Goal: Find specific page/section: Find specific page/section

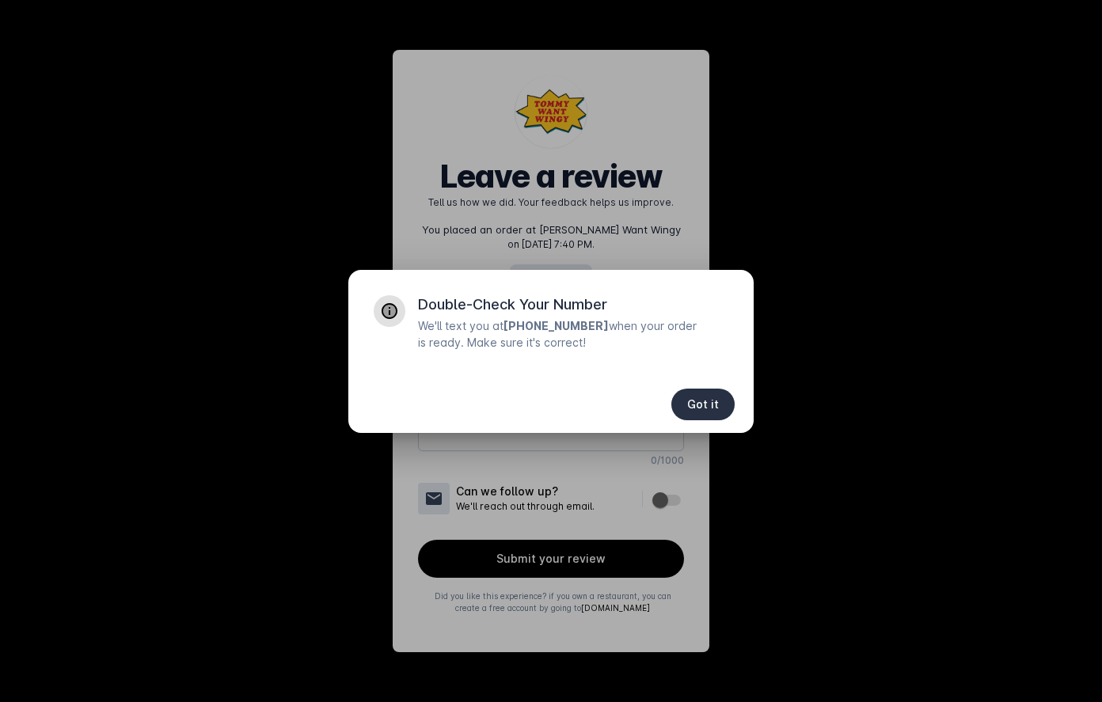
click at [714, 407] on span "Got it" at bounding box center [703, 404] width 32 height 11
click at [569, 276] on div "Double-Check Your Number We'll text you at [PHONE_NUMBER] when your order is re…" at bounding box center [550, 323] width 405 height 106
click at [709, 407] on span "Got it" at bounding box center [703, 404] width 32 height 11
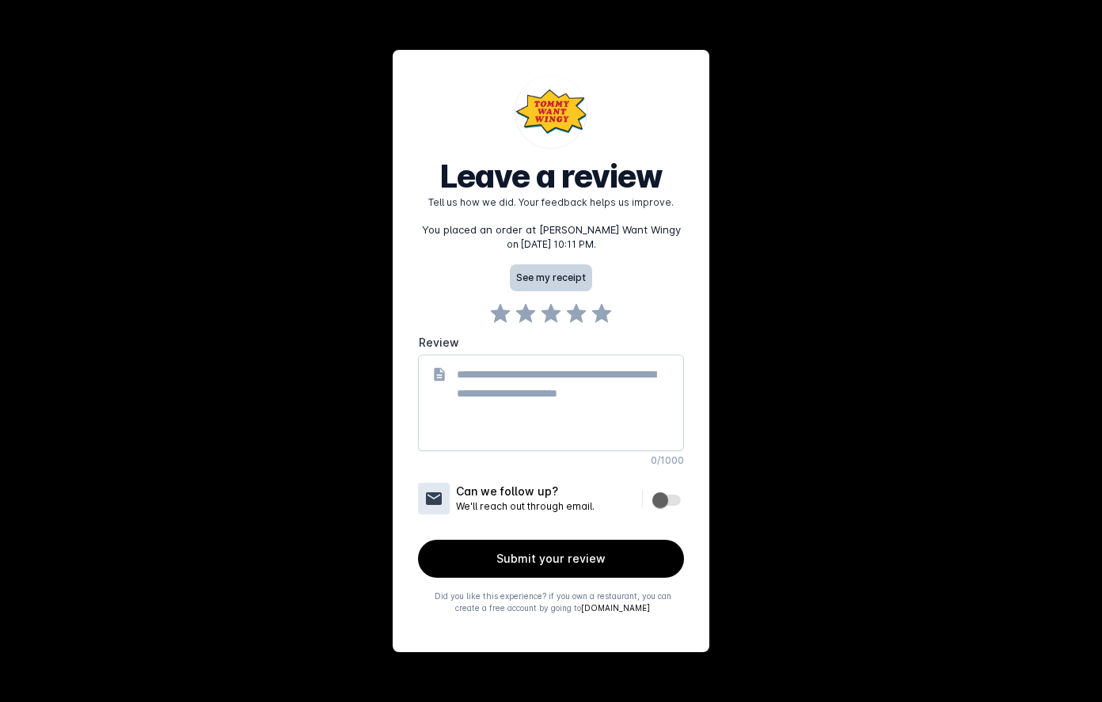
click at [557, 282] on button "See my receipt" at bounding box center [551, 277] width 82 height 27
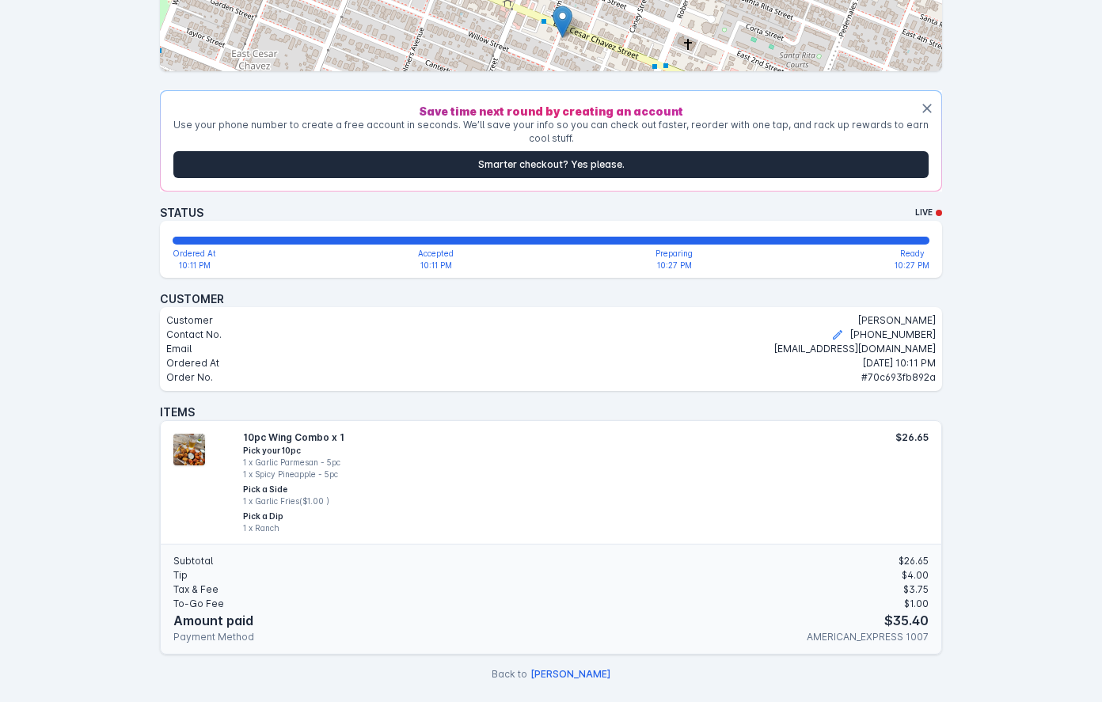
scroll to position [468, 0]
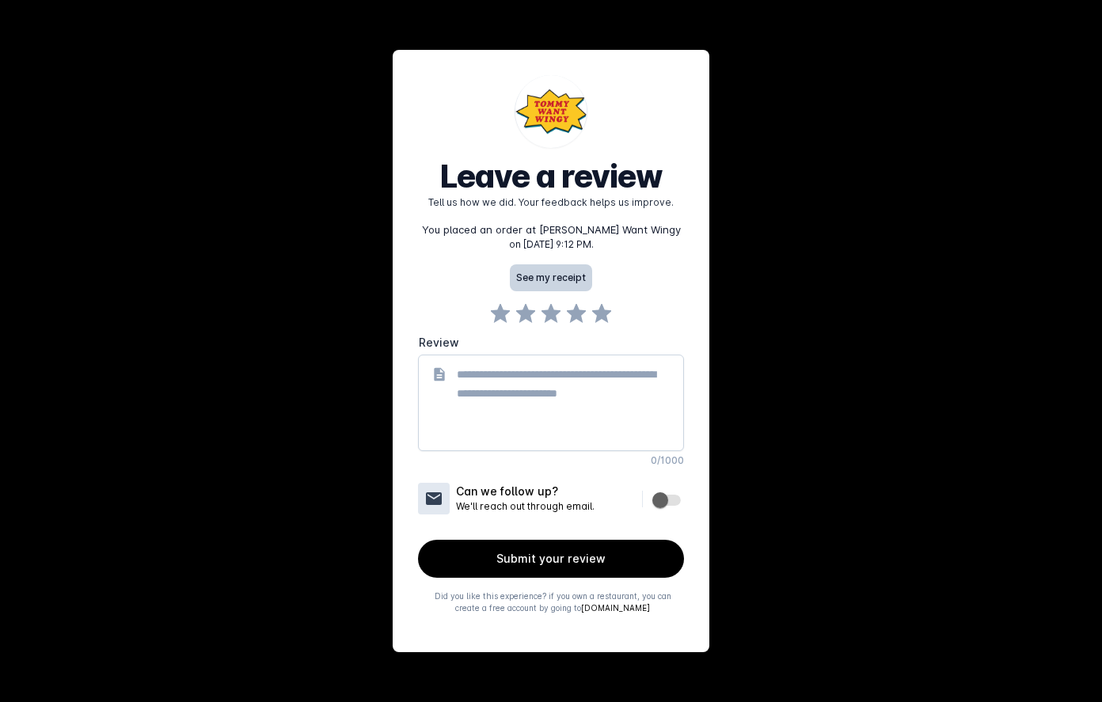
click at [567, 277] on button "See my receipt" at bounding box center [551, 277] width 82 height 27
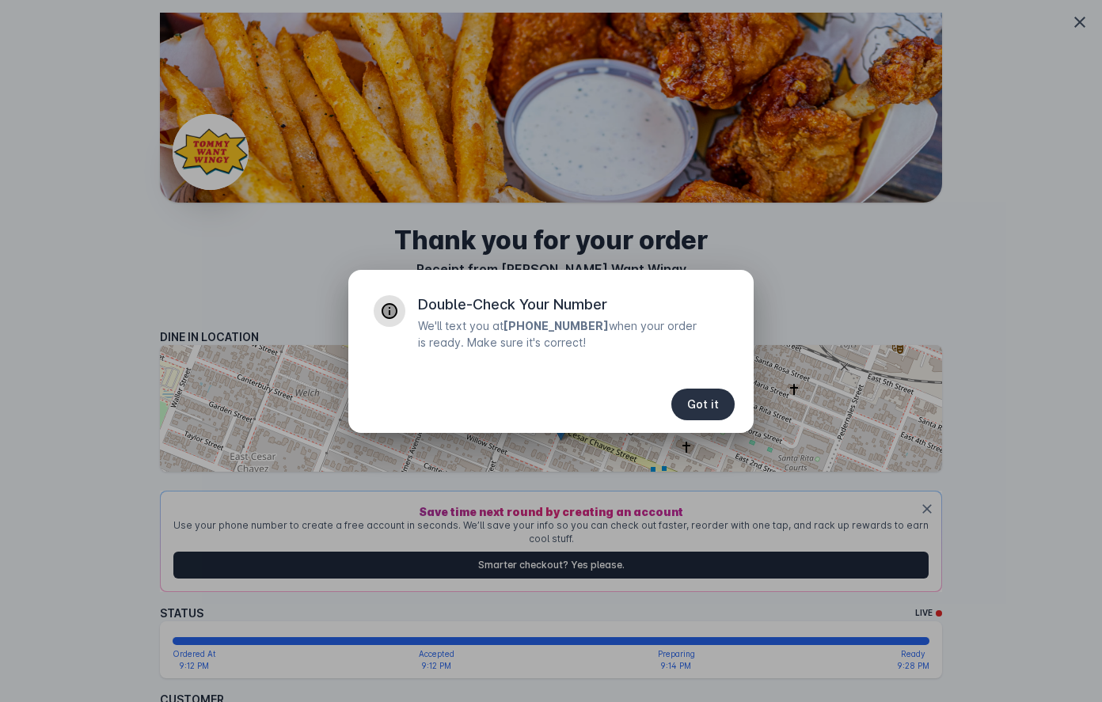
click at [709, 405] on span "Got it" at bounding box center [703, 404] width 32 height 11
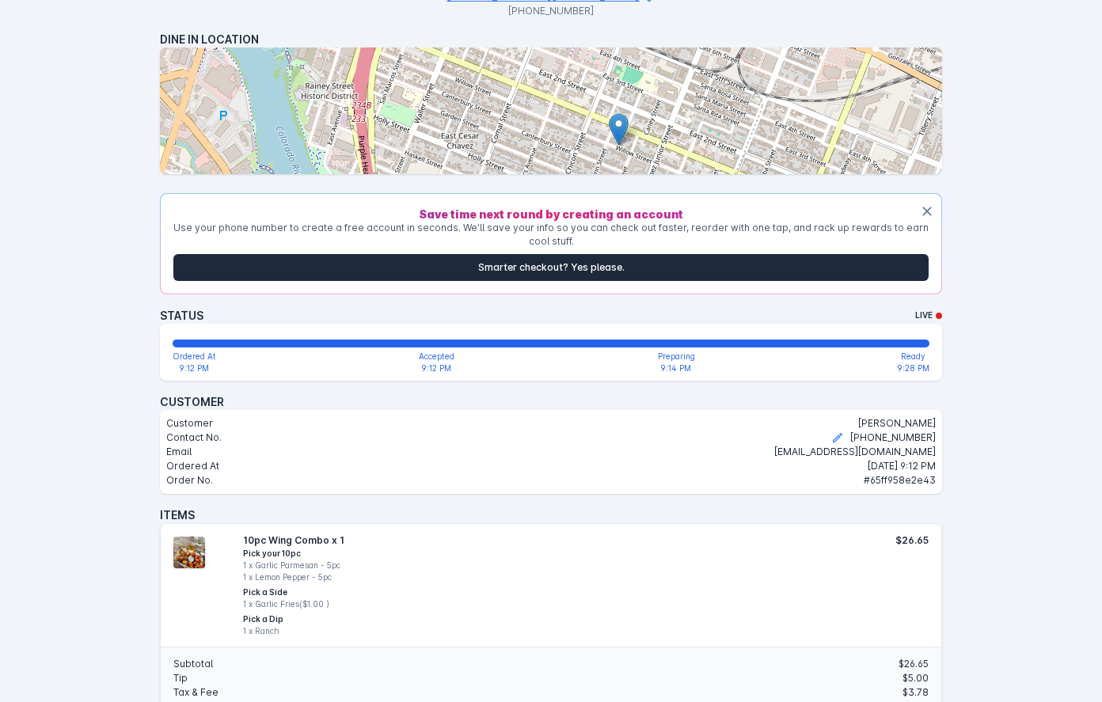
scroll to position [467, 0]
